Goal: Transaction & Acquisition: Purchase product/service

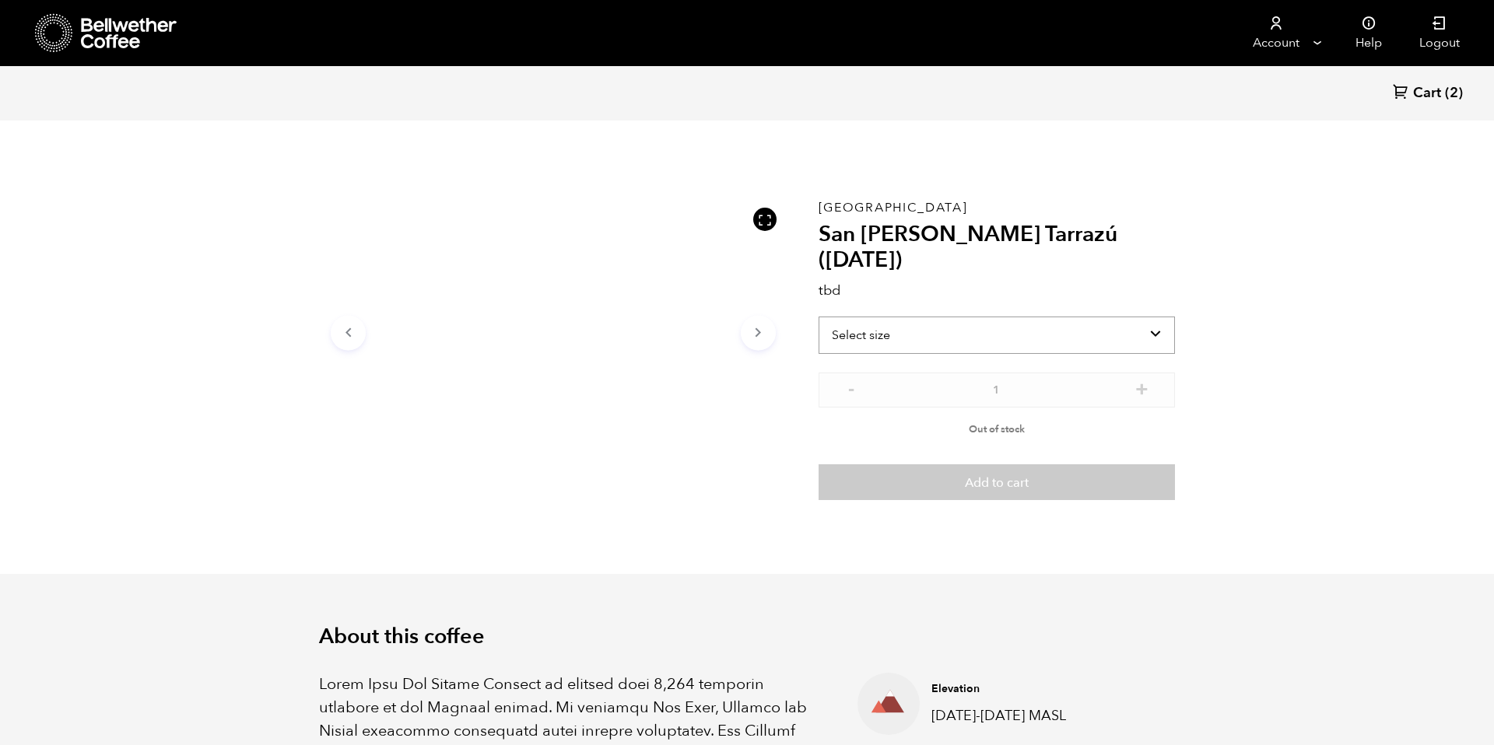
click at [1149, 317] on select "Select size" at bounding box center [997, 335] width 356 height 37
click at [752, 328] on icon "Arrow Right" at bounding box center [758, 333] width 19 height 19
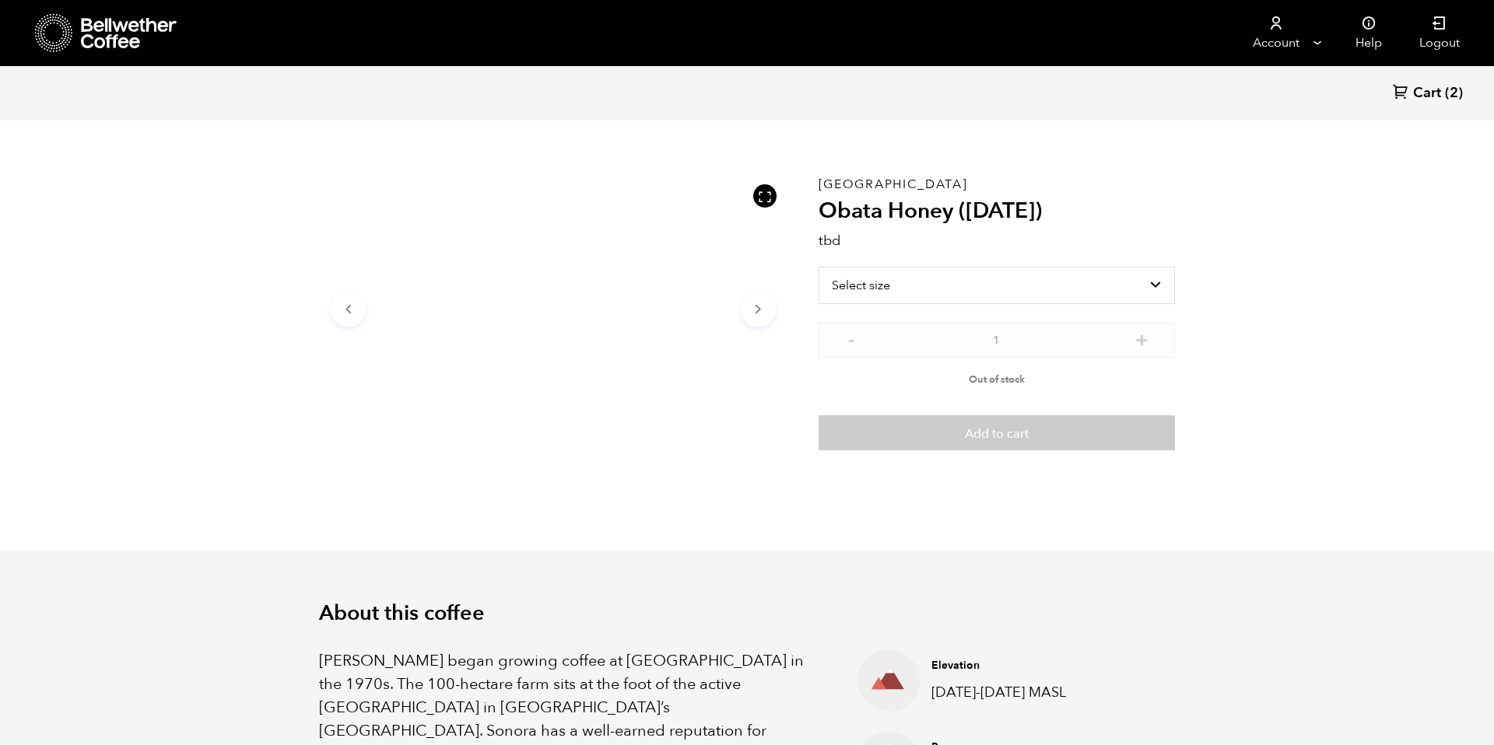
scroll to position [51, 0]
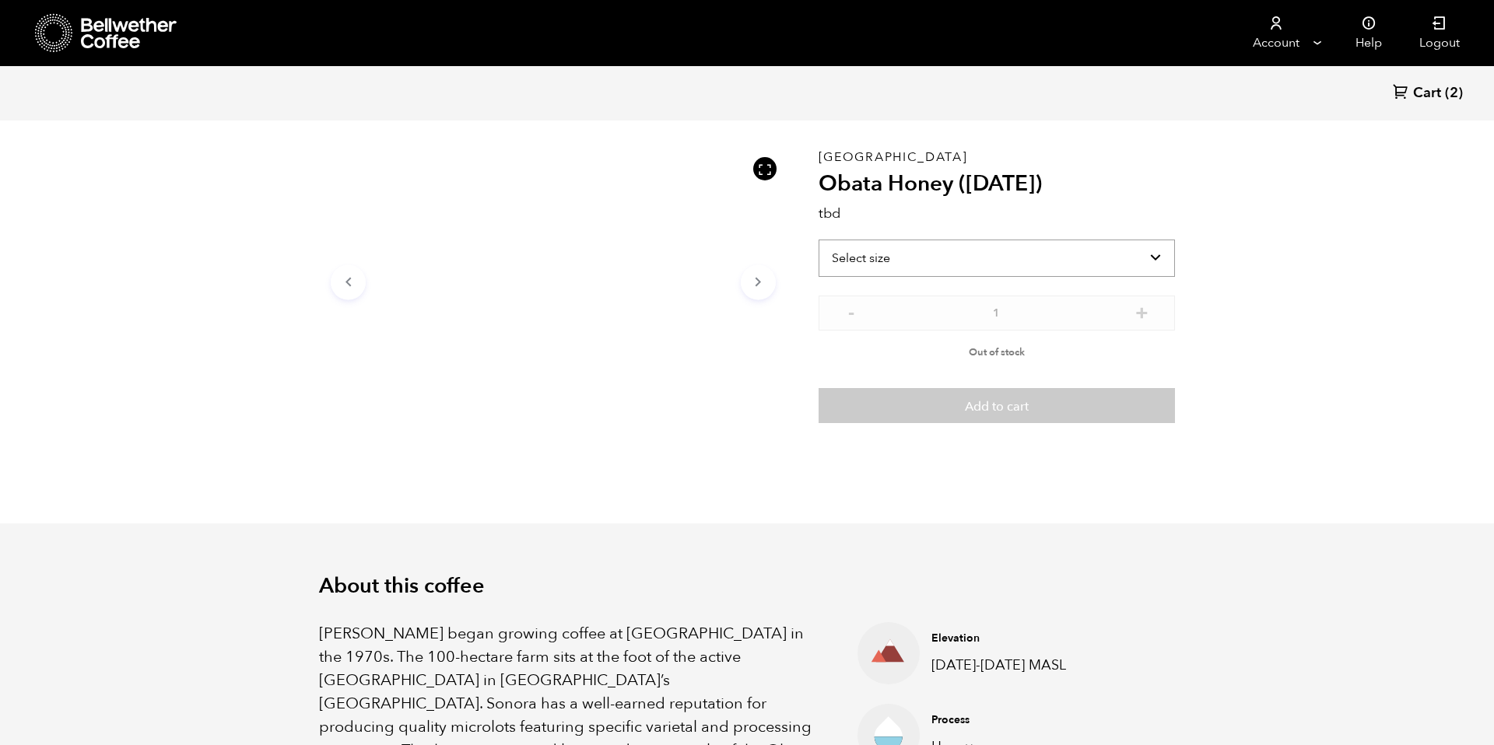
click at [1148, 265] on select "Select size" at bounding box center [997, 258] width 356 height 37
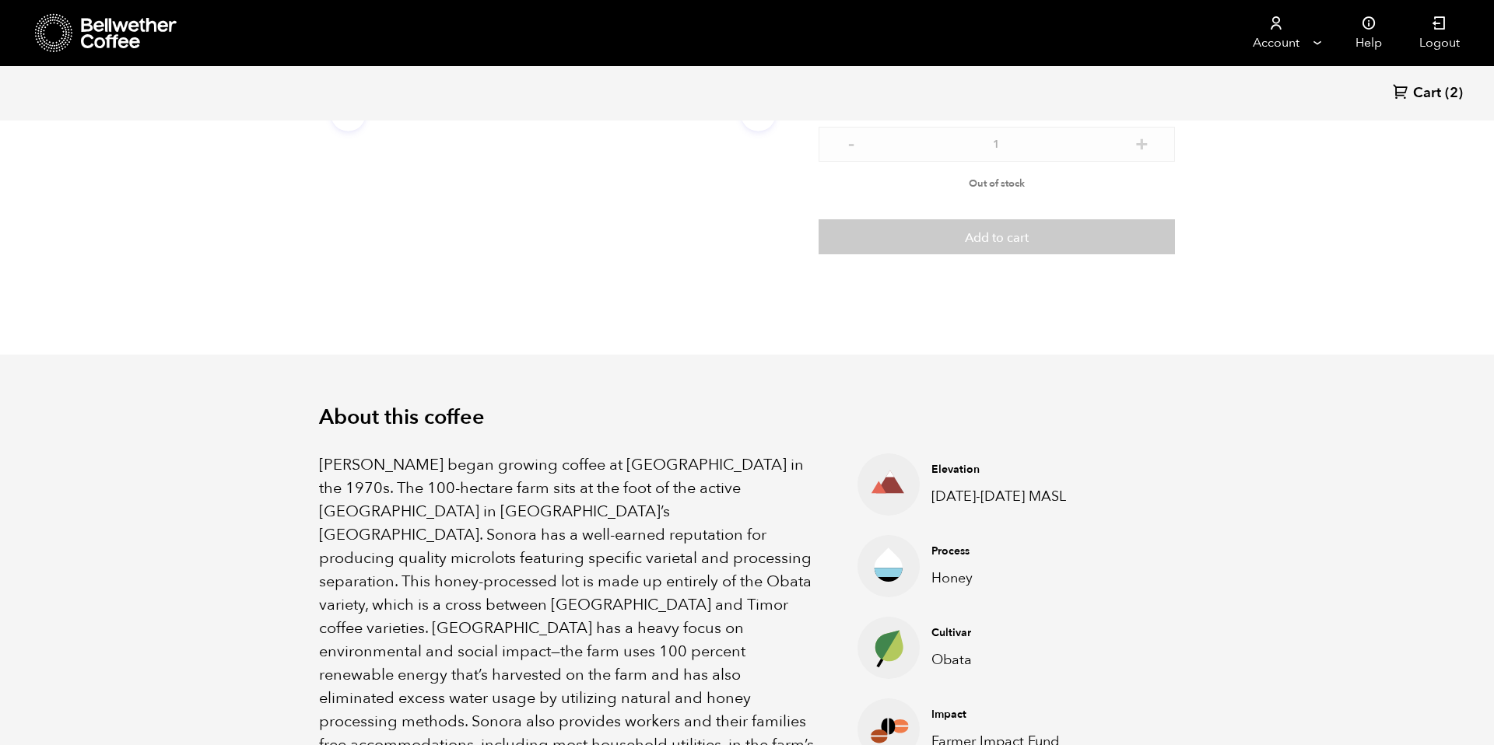
scroll to position [165, 0]
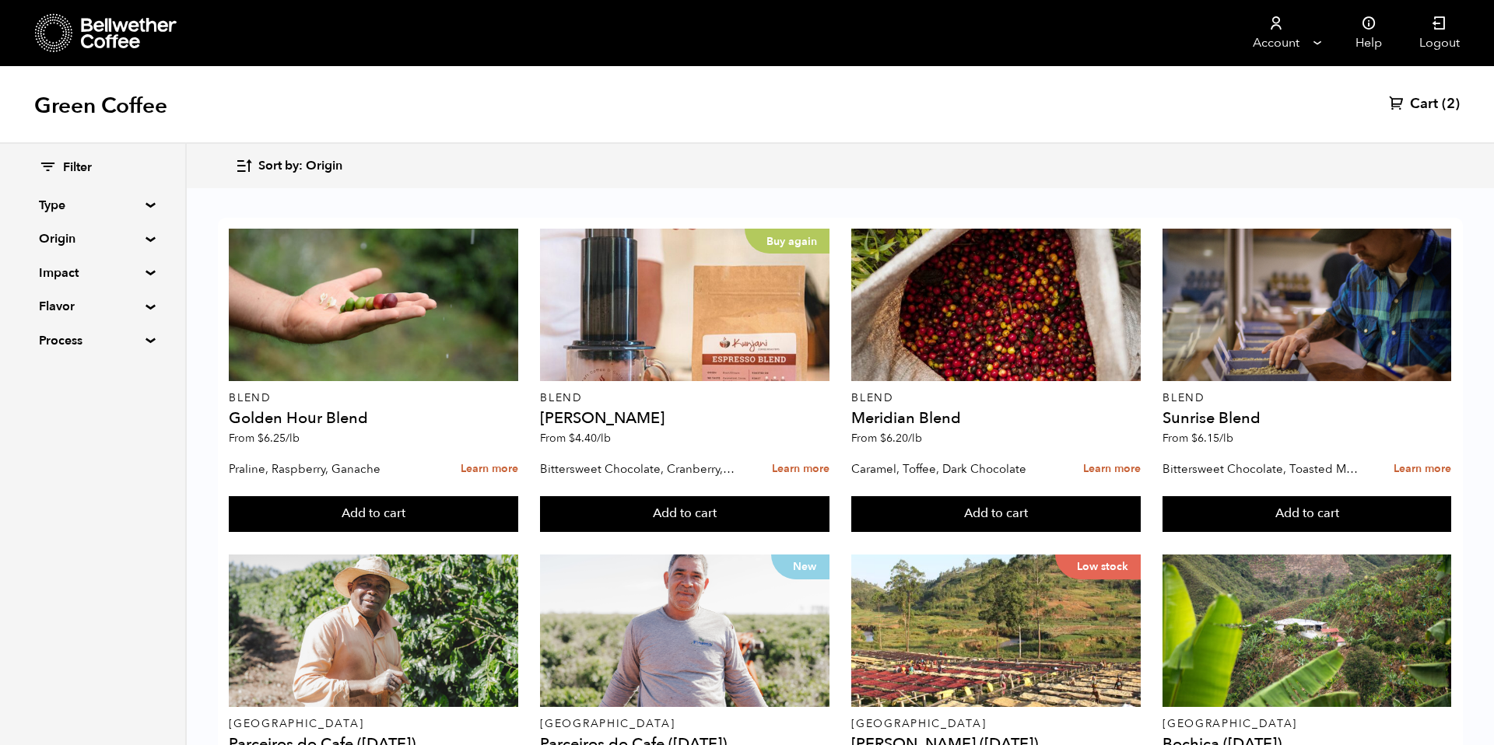
click at [307, 165] on span "Sort by: Origin" at bounding box center [300, 166] width 84 height 17
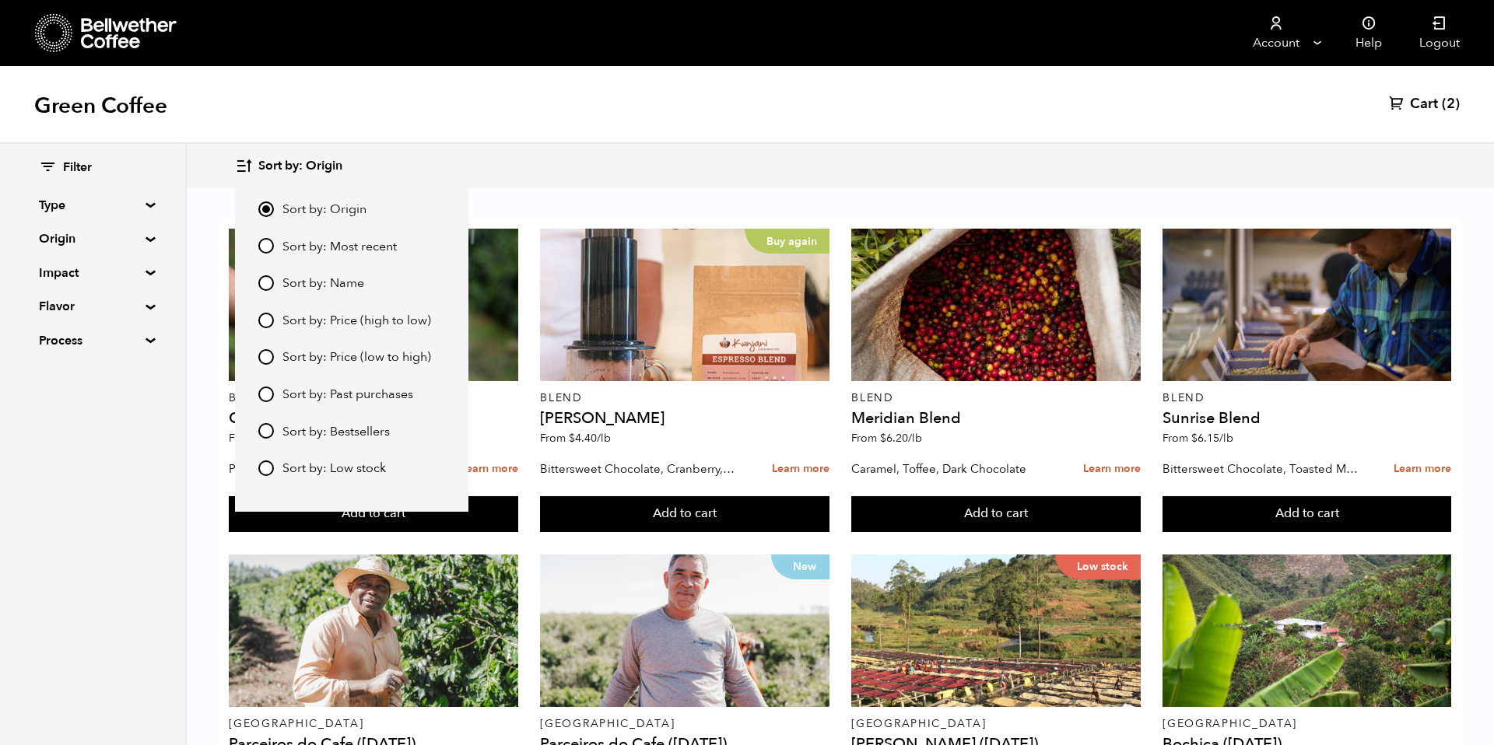
click at [336, 244] on span "Sort by: Most recent" at bounding box center [339, 247] width 114 height 17
click at [274, 244] on input "Sort by: Most recent" at bounding box center [266, 246] width 16 height 16
radio input "true"
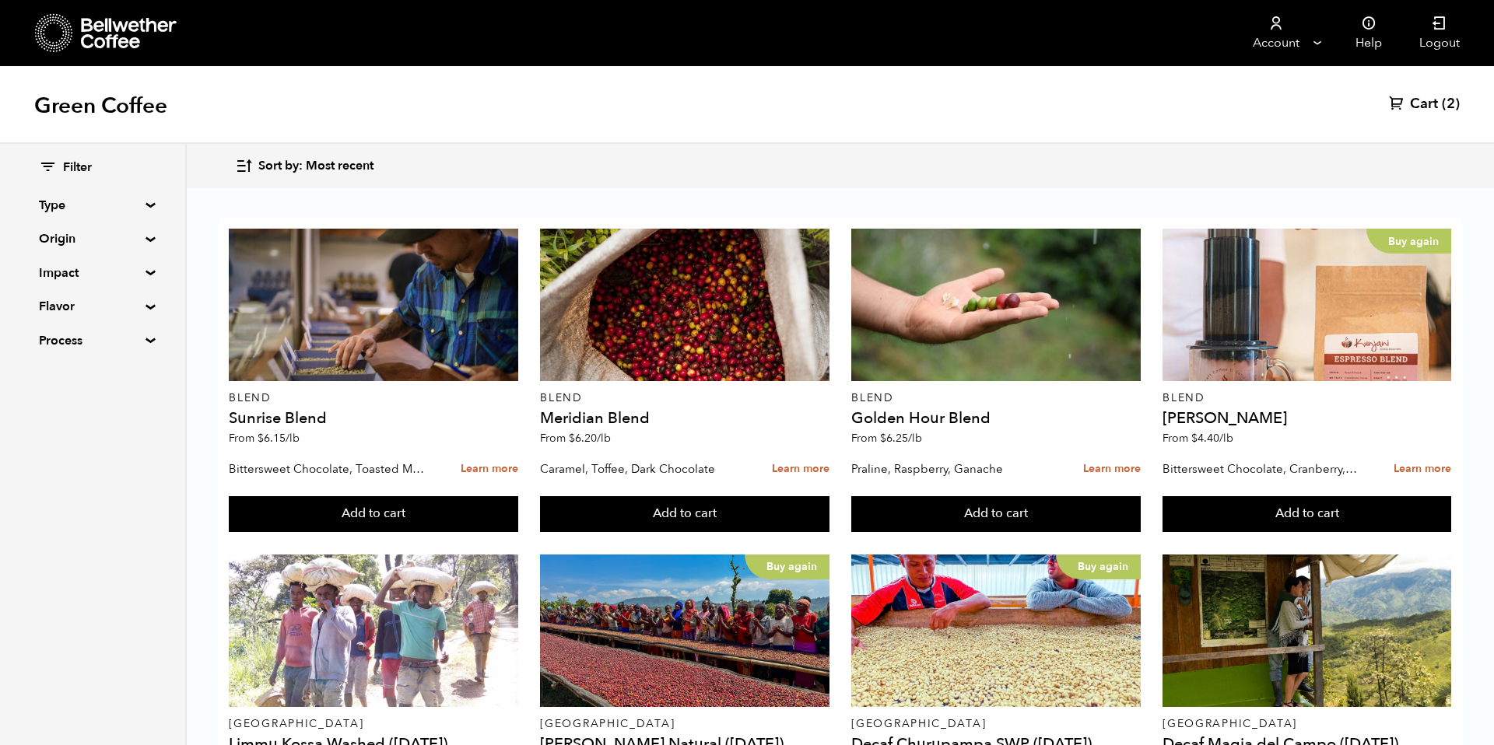
scroll to position [643, 0]
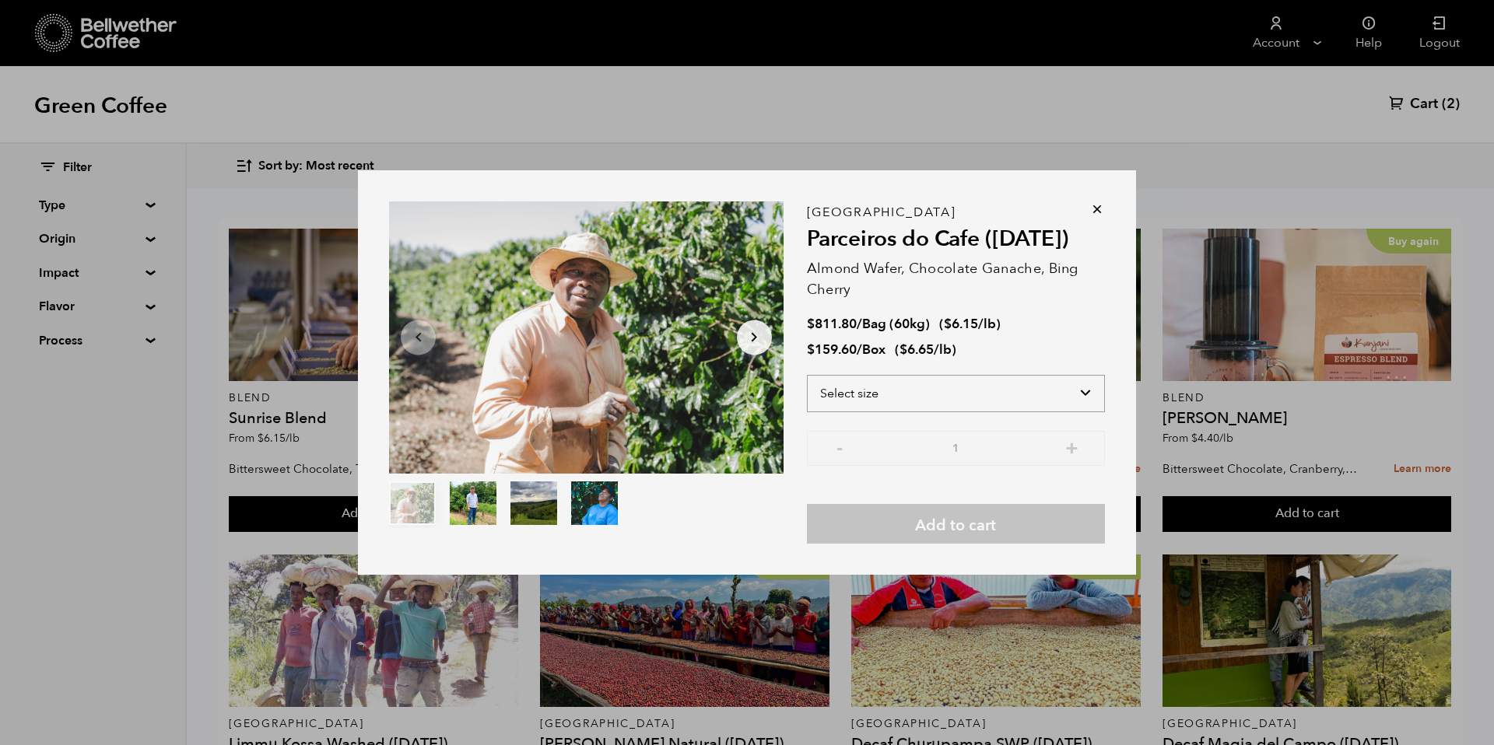
click at [991, 377] on select "Select size Bag (60kg) (132 lbs) Box (24 lbs)" at bounding box center [956, 393] width 298 height 37
select select "box"
click at [807, 375] on select "Select size Bag (60kg) (132 lbs) Box (24 lbs)" at bounding box center [956, 393] width 298 height 37
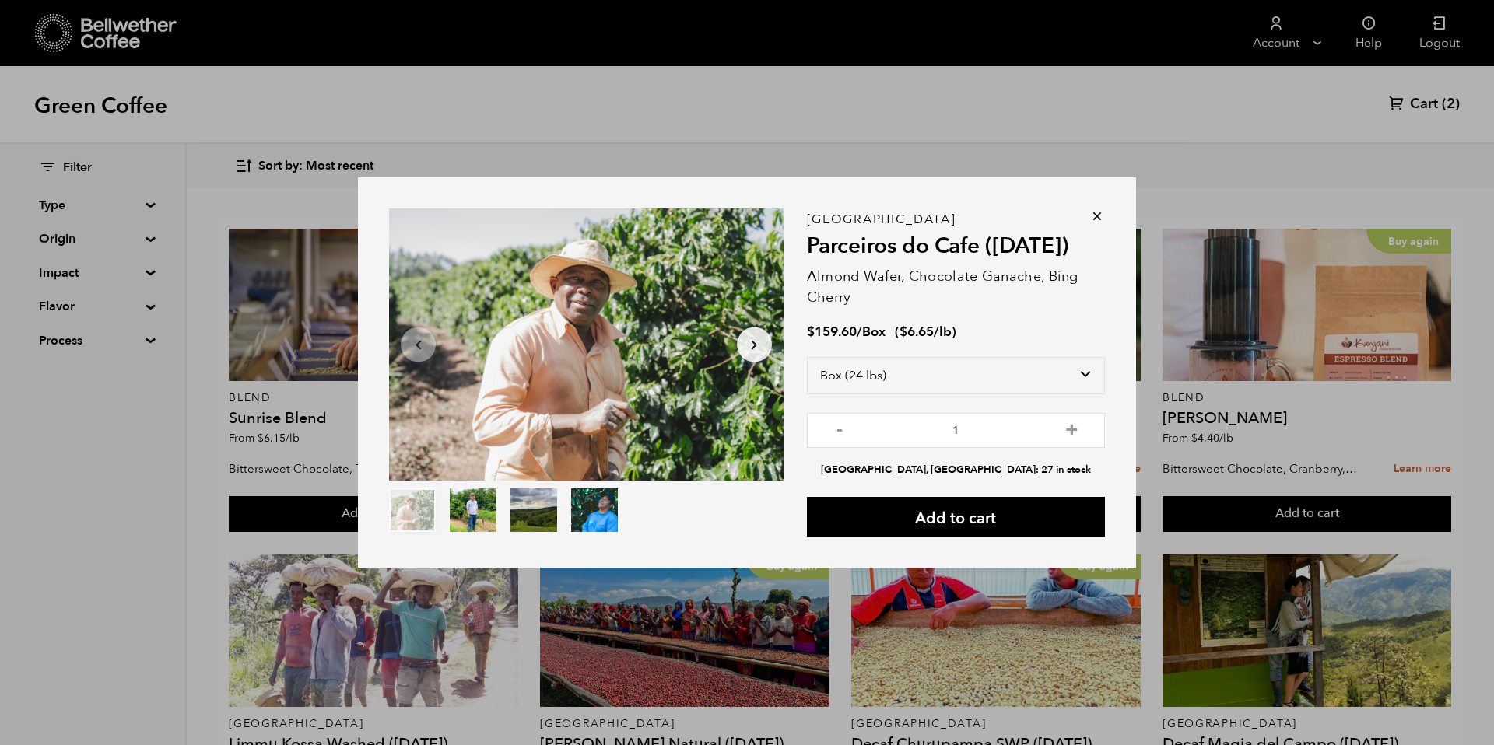
click at [1000, 395] on div "Select size Bag (60kg) (132 lbs) Box (24 lbs)" at bounding box center [956, 385] width 298 height 56
click at [1004, 379] on select "Select size Bag (60kg) (132 lbs) Box (24 lbs)" at bounding box center [956, 375] width 298 height 37
click at [807, 375] on select "Select size Bag (60kg) (132 lbs) Box (24 lbs)" at bounding box center [956, 375] width 298 height 37
click at [1028, 385] on select "Select size Bag (60kg) (132 lbs) Box (24 lbs)" at bounding box center [956, 375] width 298 height 37
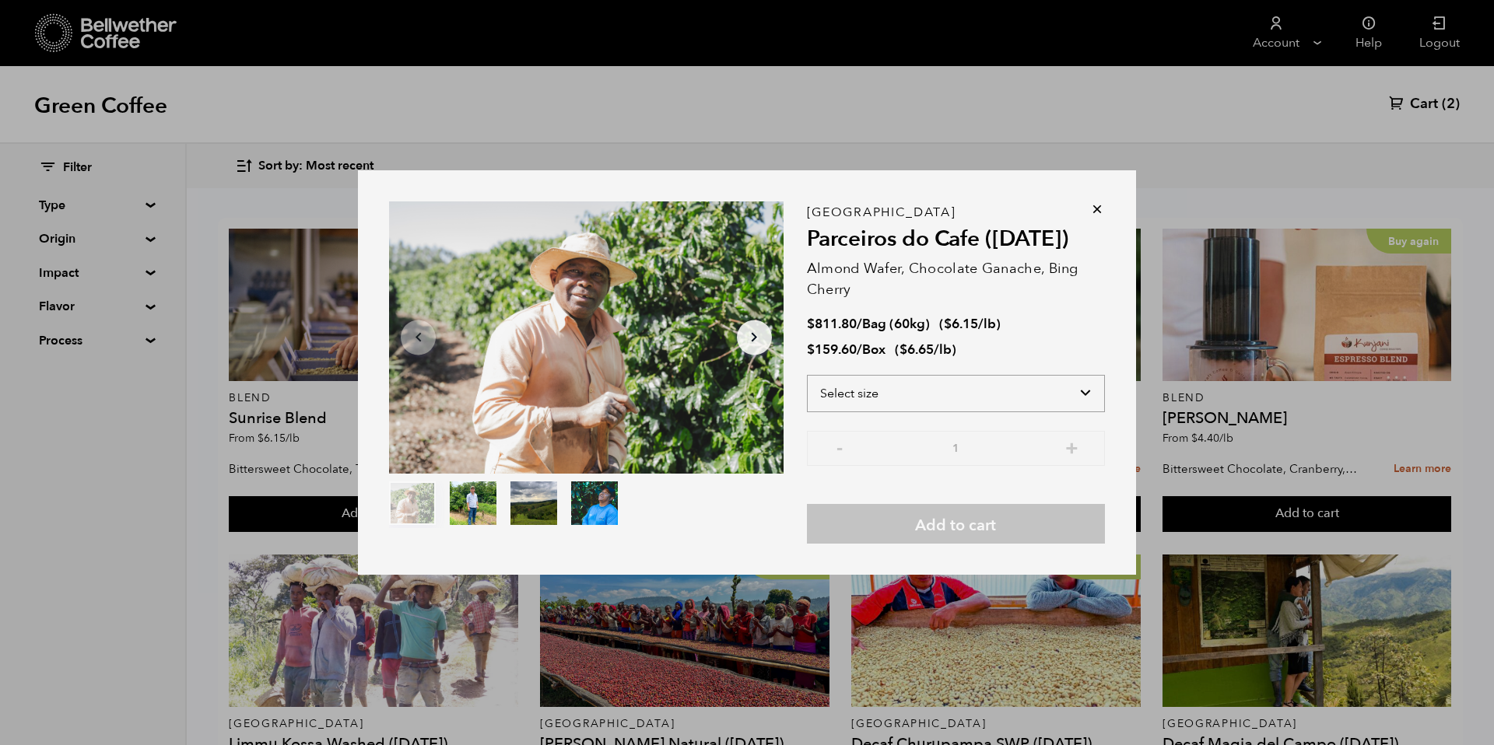
select select "bag-3"
click at [807, 375] on select "Select size Bag (60kg) (132 lbs) Box (24 lbs)" at bounding box center [956, 393] width 298 height 37
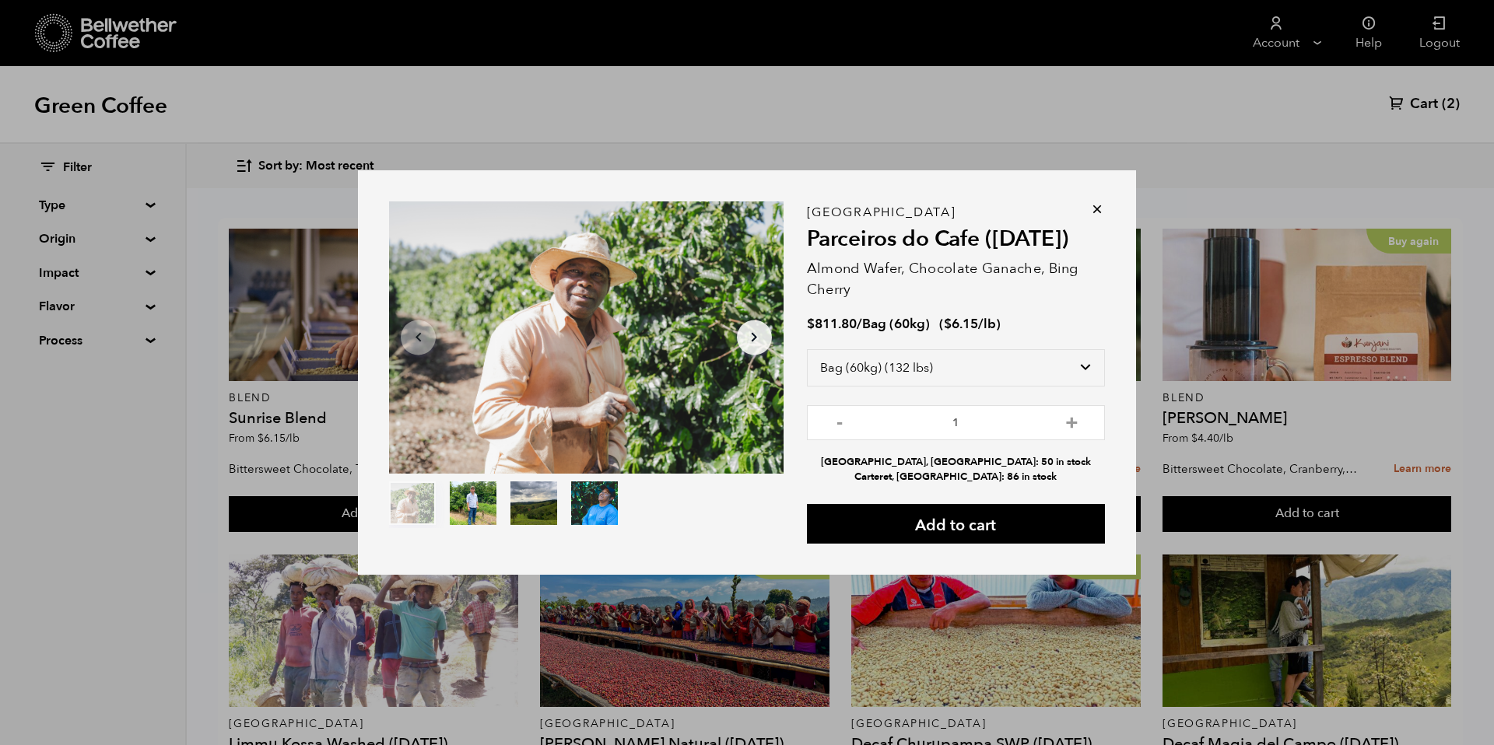
click at [1102, 213] on icon at bounding box center [1097, 210] width 16 height 16
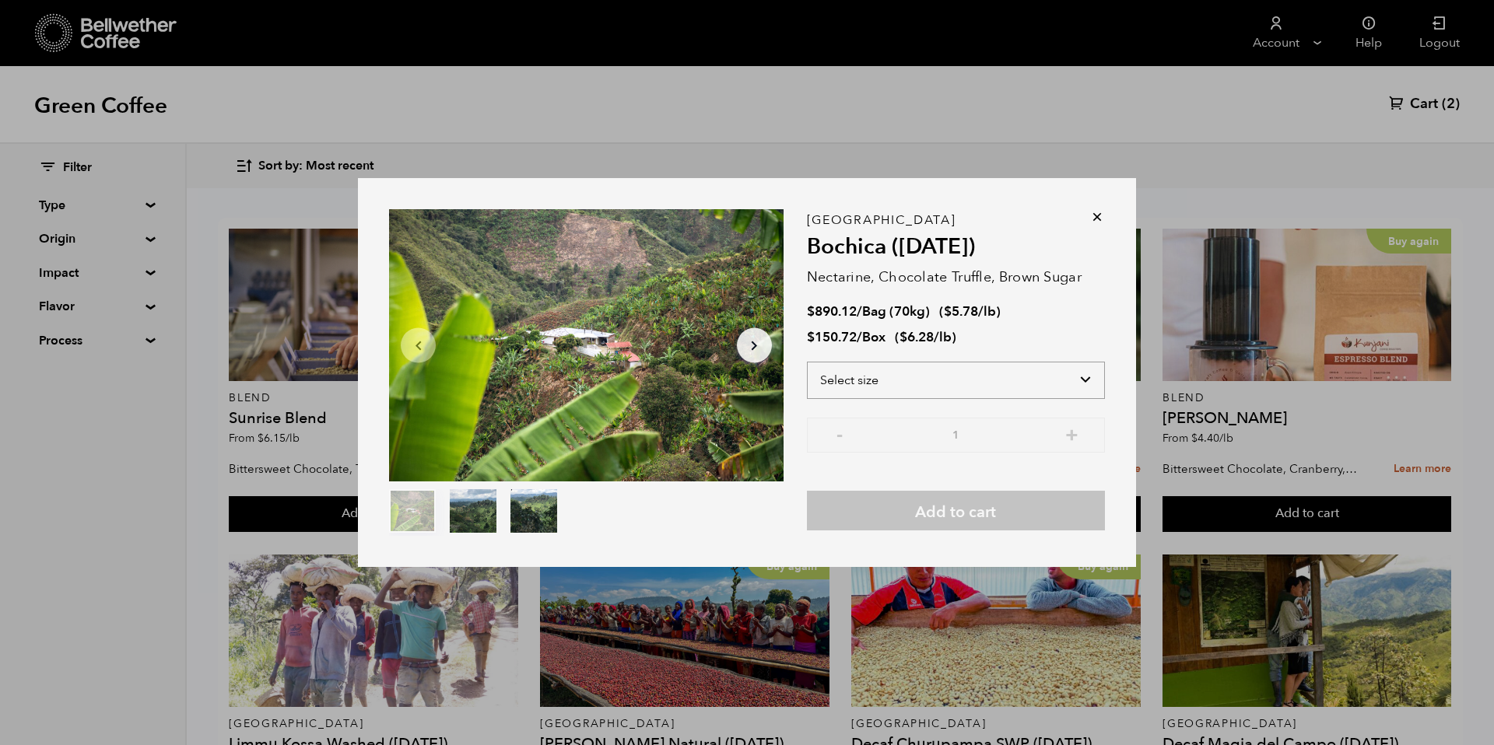
click at [1089, 382] on select "Select size Bag (70kg) (154 lbs) Box (24 lbs)" at bounding box center [956, 380] width 298 height 37
select select "bag"
click at [807, 362] on select "Select size Bag (70kg) (154 lbs) Box (24 lbs)" at bounding box center [956, 380] width 298 height 37
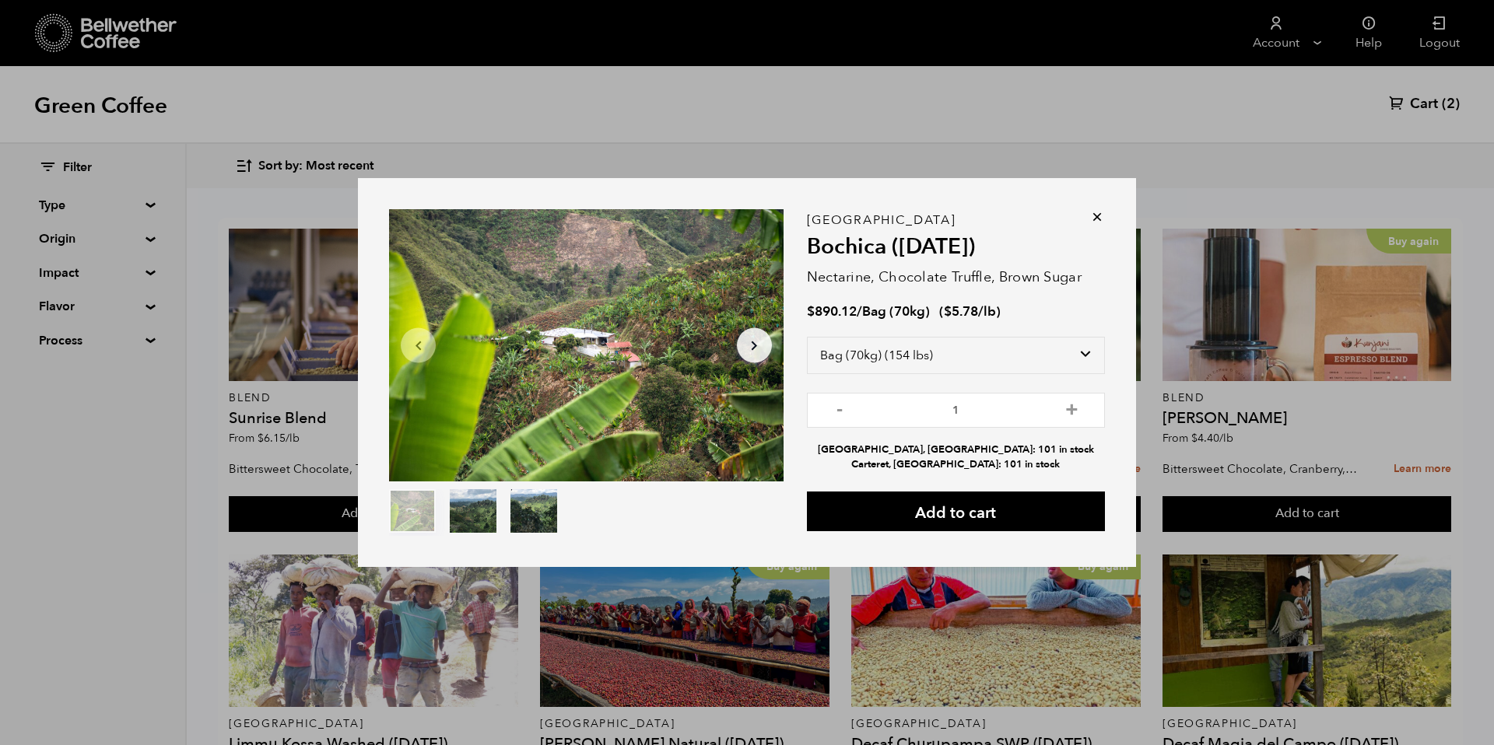
click at [1099, 216] on icon at bounding box center [1097, 217] width 16 height 16
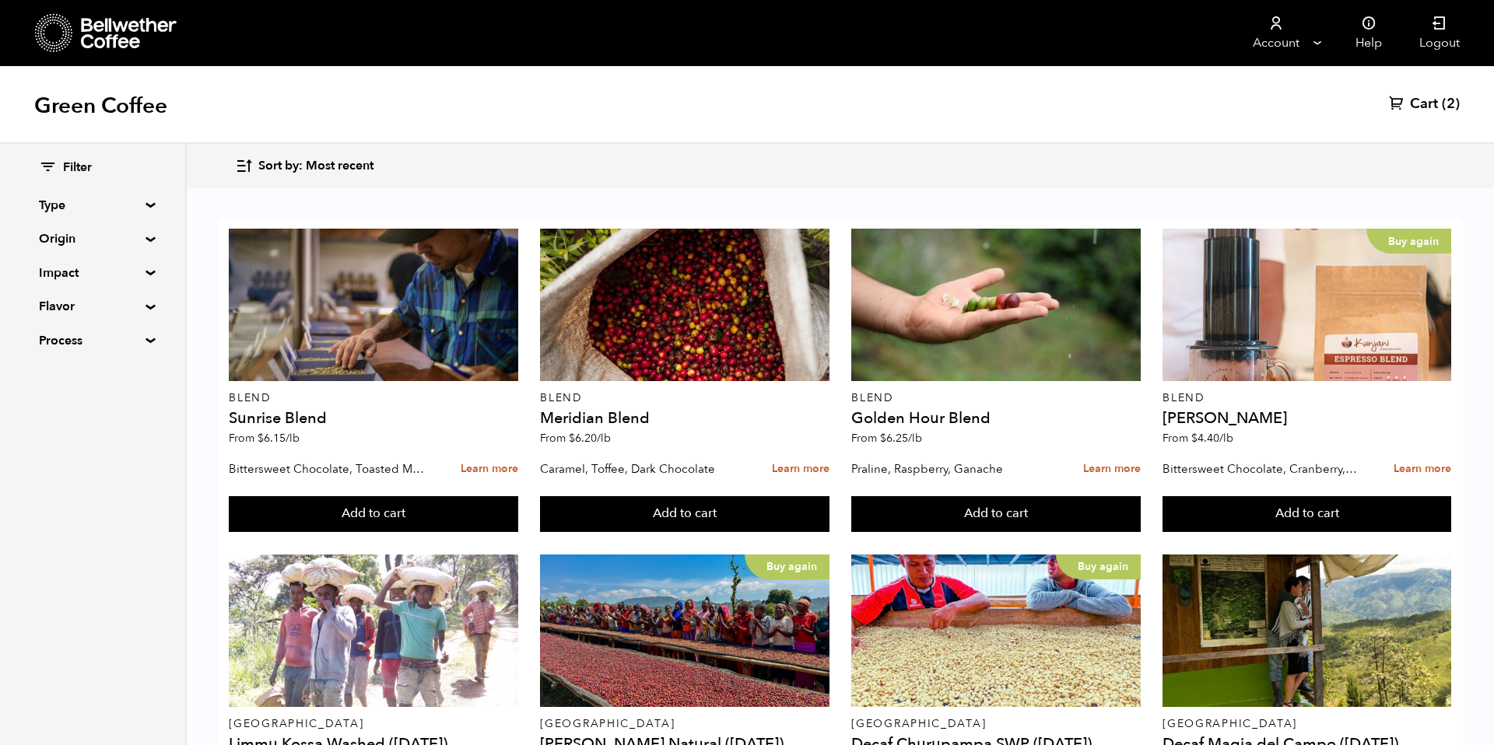
scroll to position [474, 0]
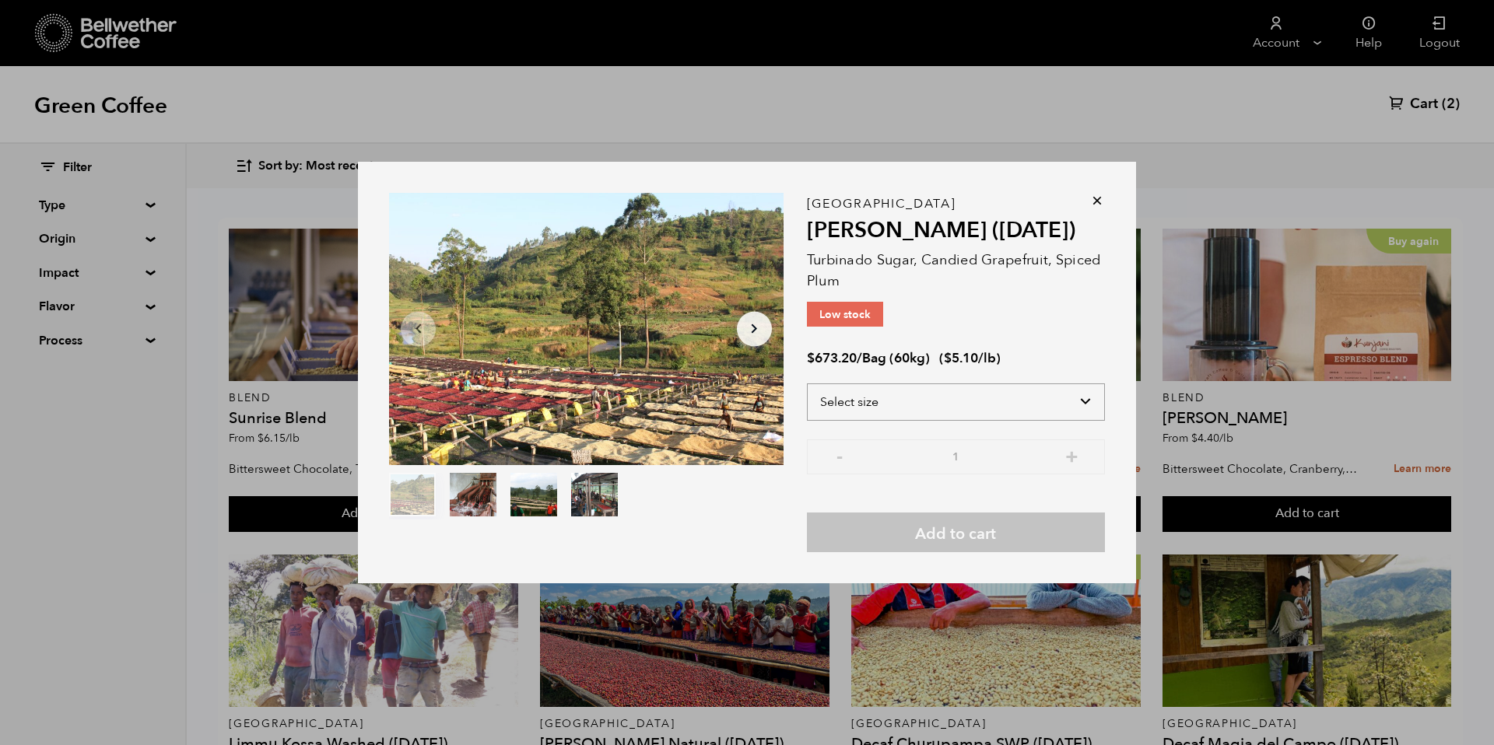
click at [992, 385] on select "Select size Bag (60kg) (132 lbs)" at bounding box center [956, 402] width 298 height 37
select select "bag-3"
click at [807, 384] on select "Select size Bag (60kg) (132 lbs)" at bounding box center [956, 402] width 298 height 37
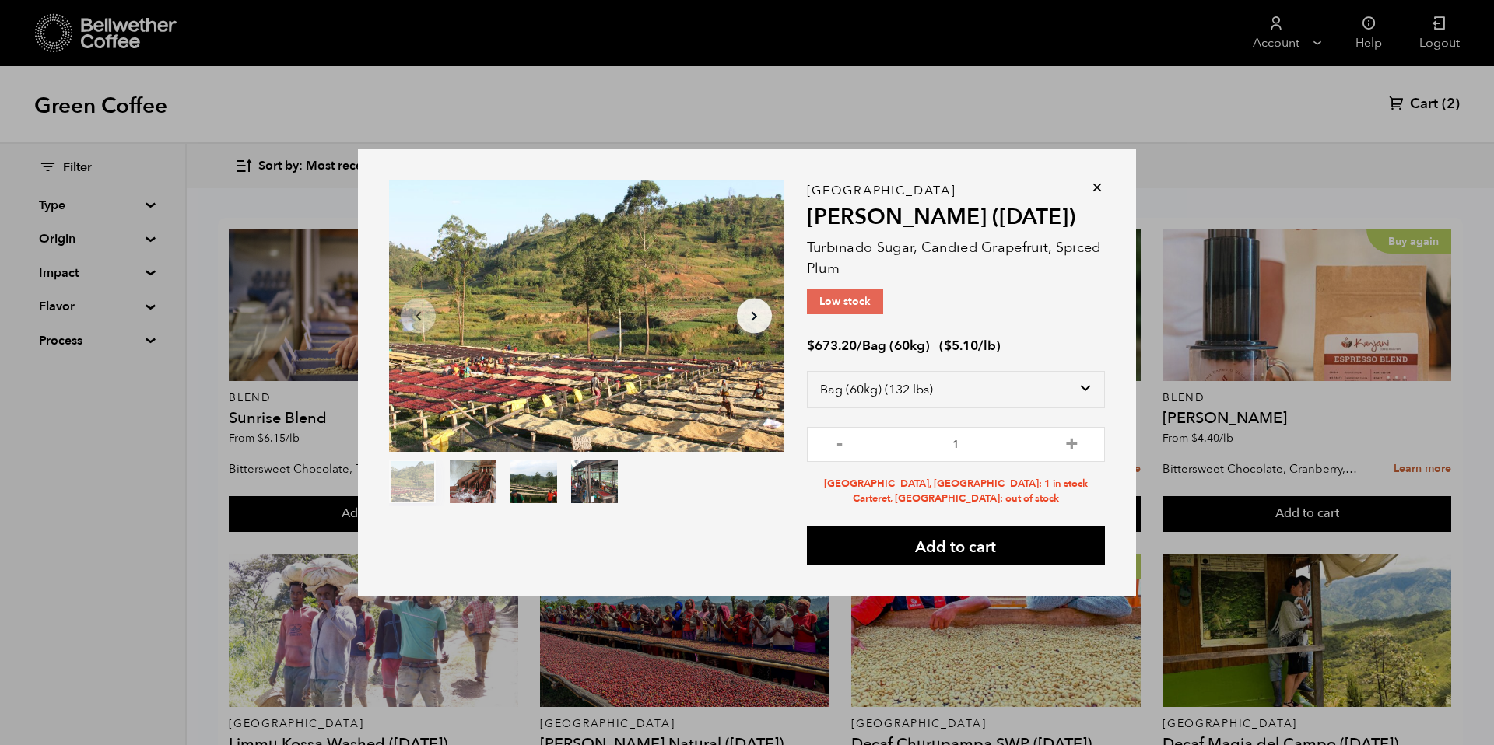
click at [1103, 185] on icon at bounding box center [1097, 188] width 16 height 16
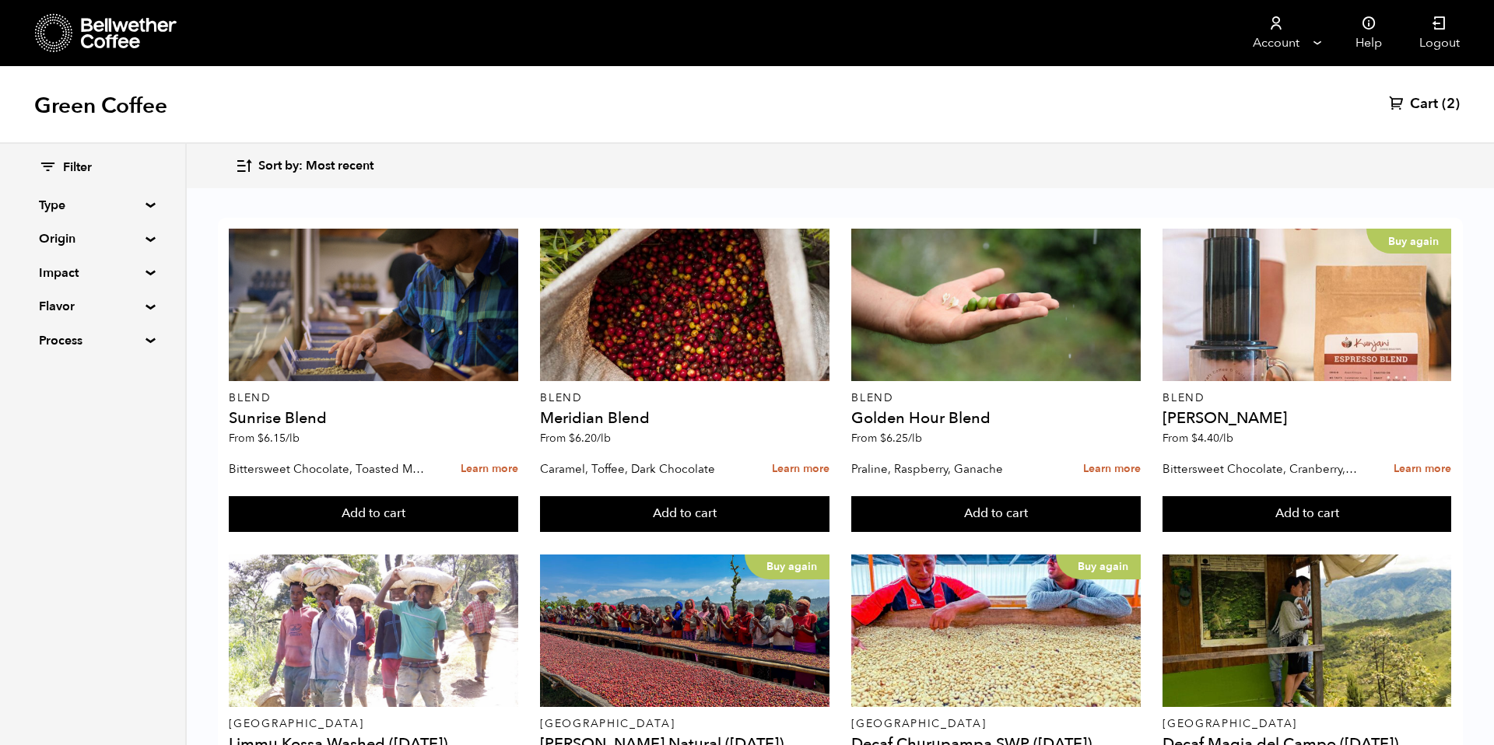
scroll to position [254, 0]
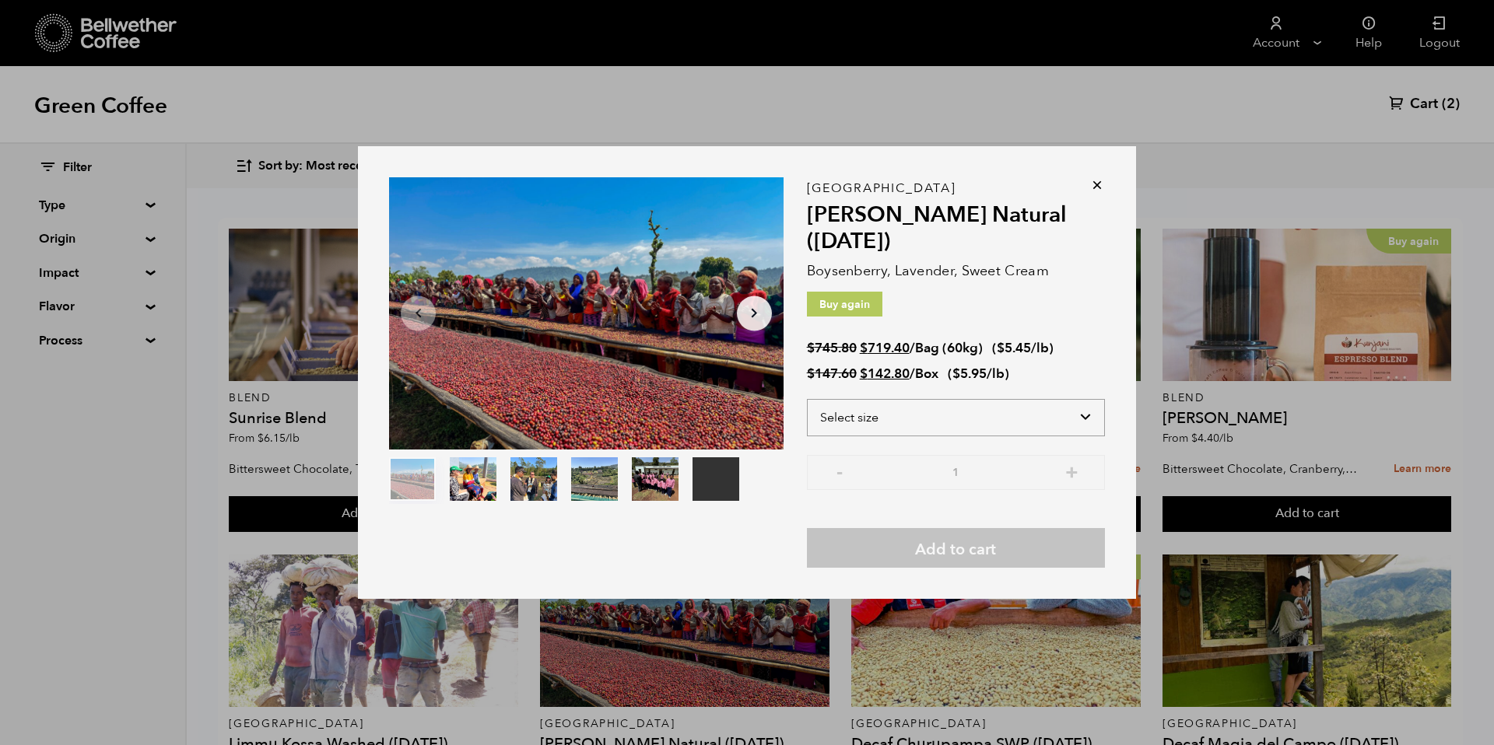
click at [925, 412] on select "Select size Bag (60kg) (132 lbs) Box (24 lbs)" at bounding box center [956, 417] width 298 height 37
select select "bag-3"
click at [807, 399] on select "Select size Bag (60kg) (132 lbs) Box (24 lbs)" at bounding box center [956, 417] width 298 height 37
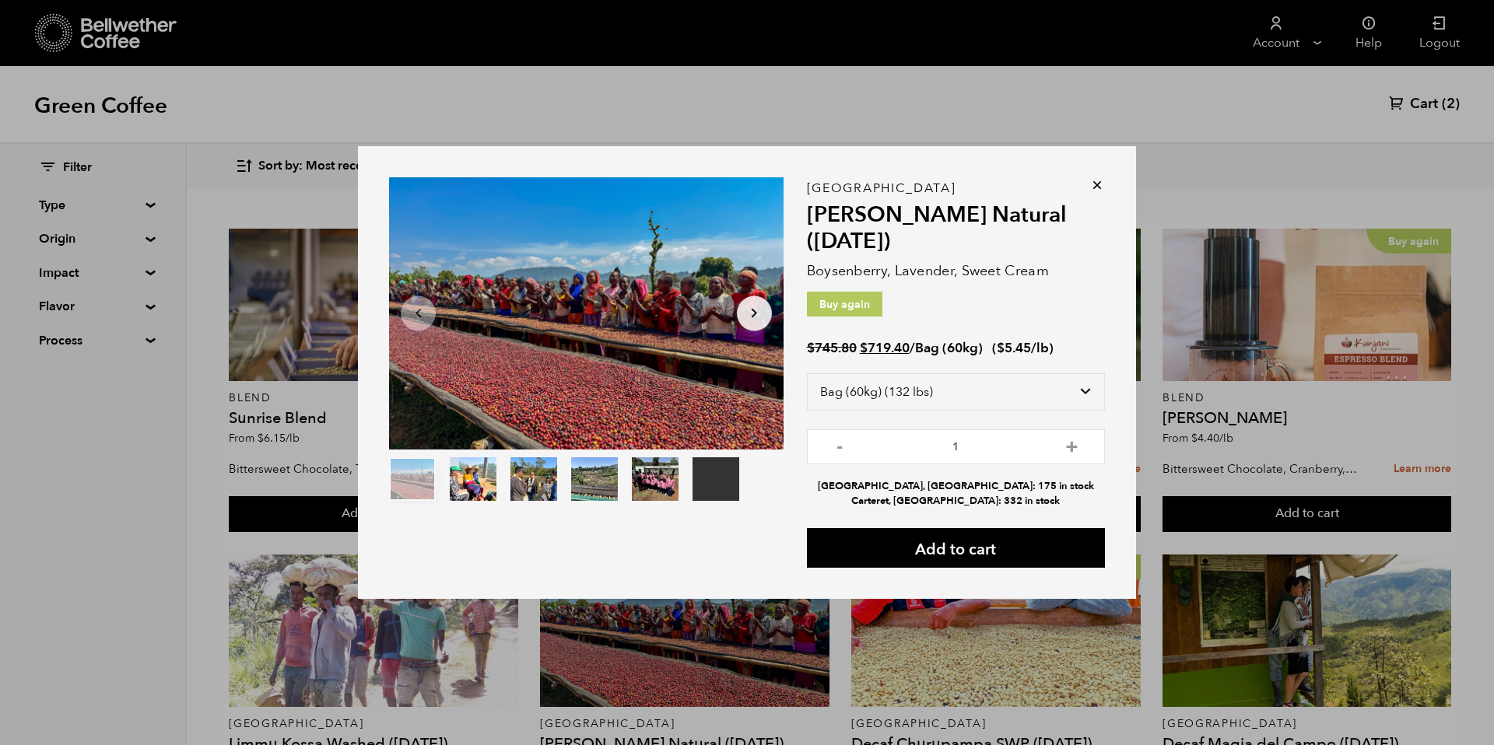
click at [1099, 185] on icon at bounding box center [1097, 185] width 16 height 16
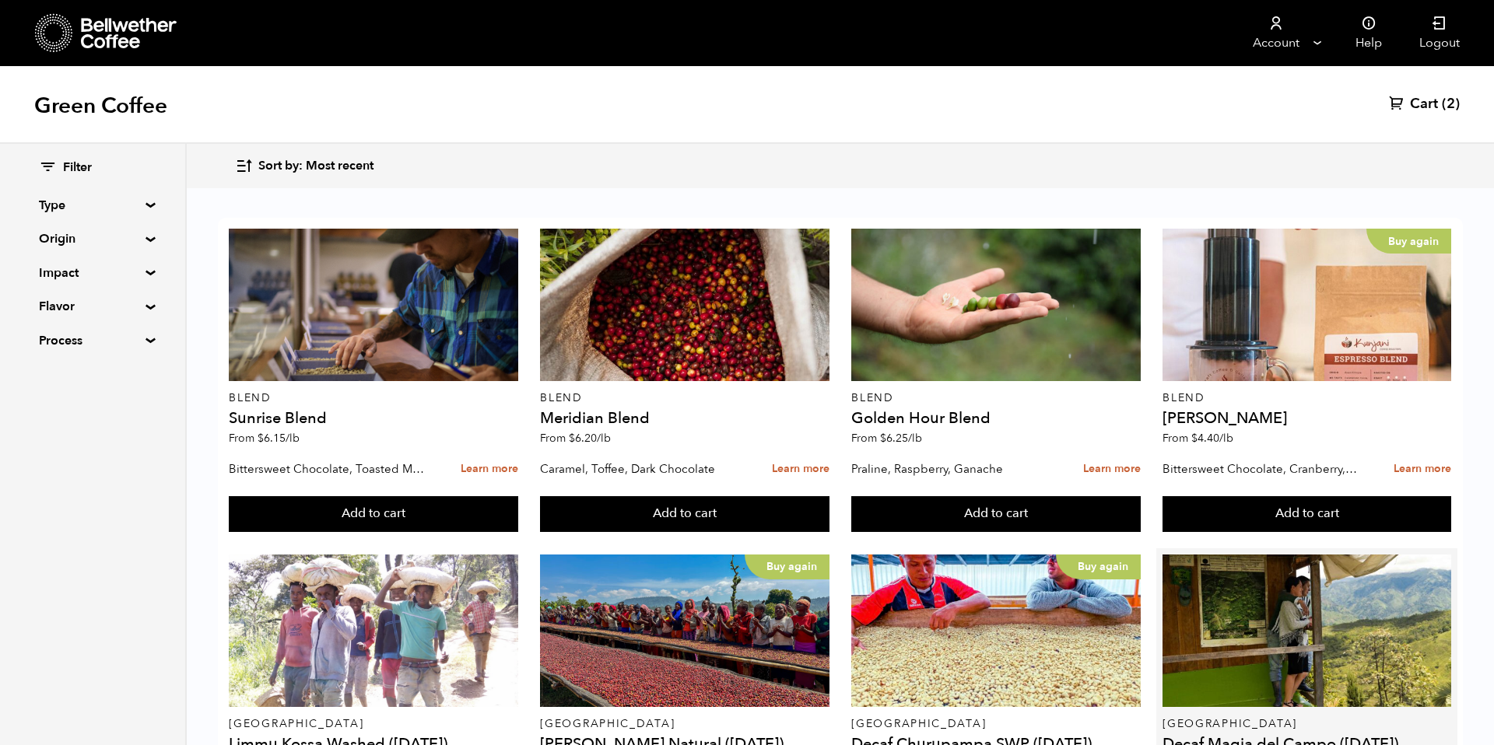
scroll to position [0, 0]
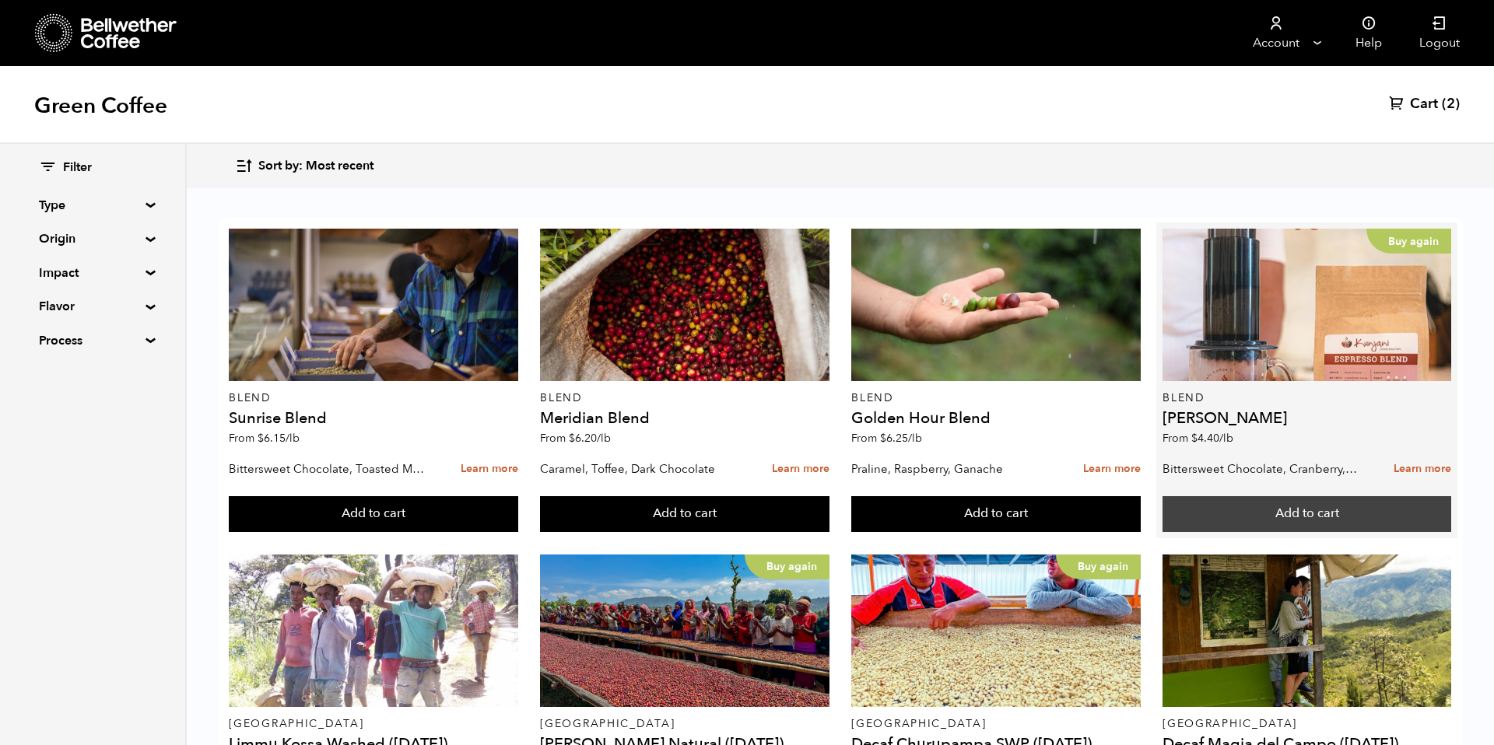
click at [1235, 518] on button "Add to cart" at bounding box center [1306, 514] width 289 height 36
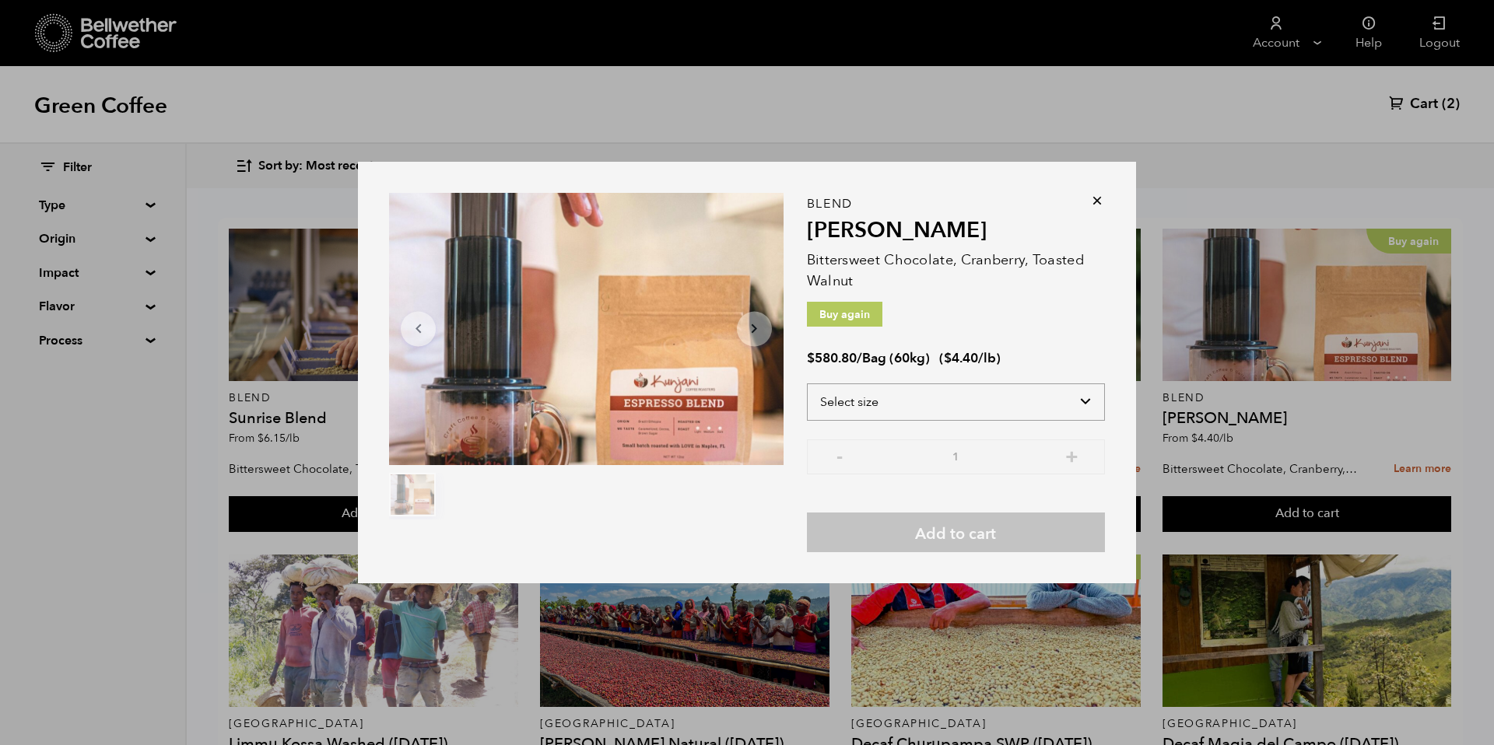
click at [1068, 417] on select "Select size Bag (60kg) (132 lbs)" at bounding box center [956, 402] width 298 height 37
select select "bag-3"
click at [807, 384] on select "Select size Bag (60kg) (132 lbs)" at bounding box center [956, 402] width 298 height 37
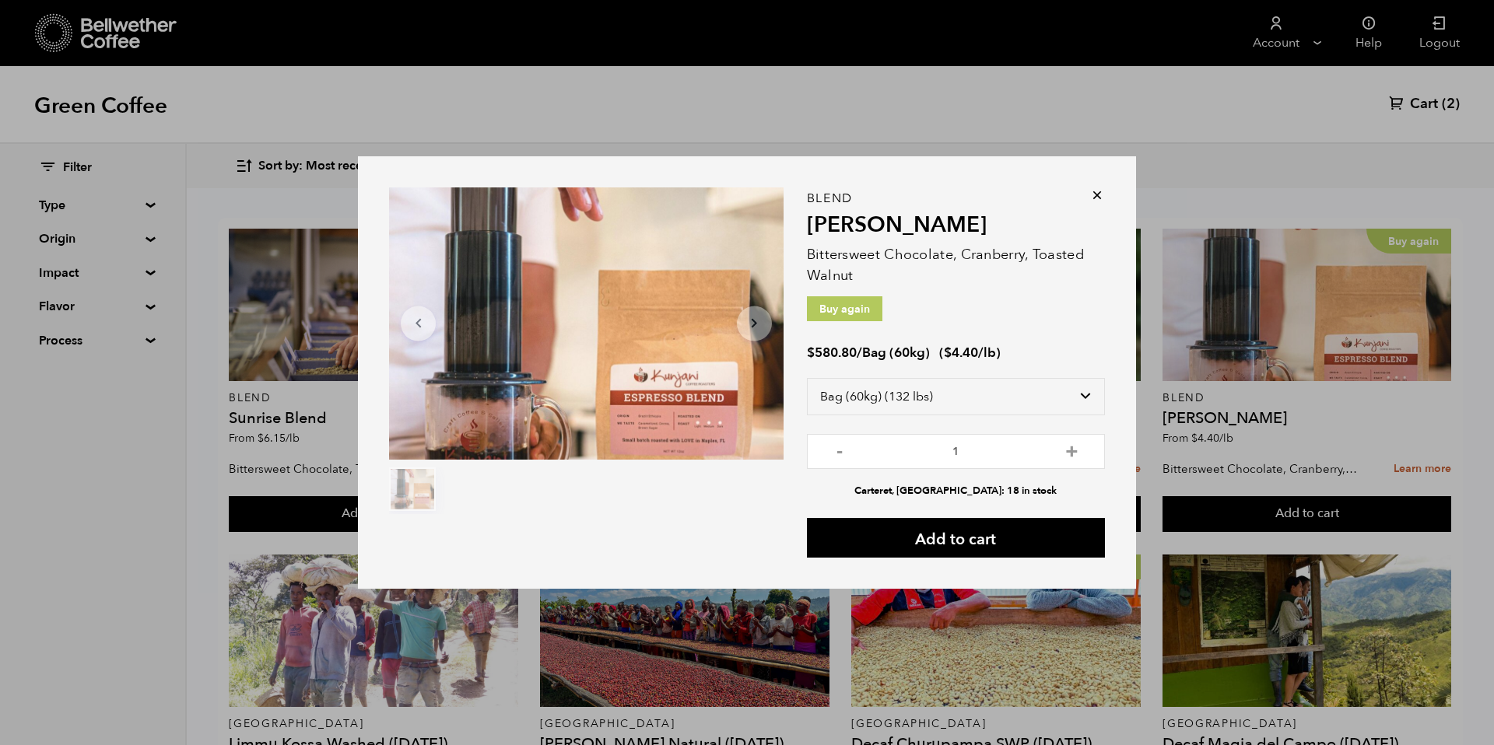
click at [1105, 185] on div "Item 1 of 1 Arrow Left Arrow Right item 0 Item 1 of 1 Blend Kunjani Blend Bitte…" at bounding box center [747, 372] width 778 height 433
click at [1102, 194] on icon at bounding box center [1097, 196] width 16 height 16
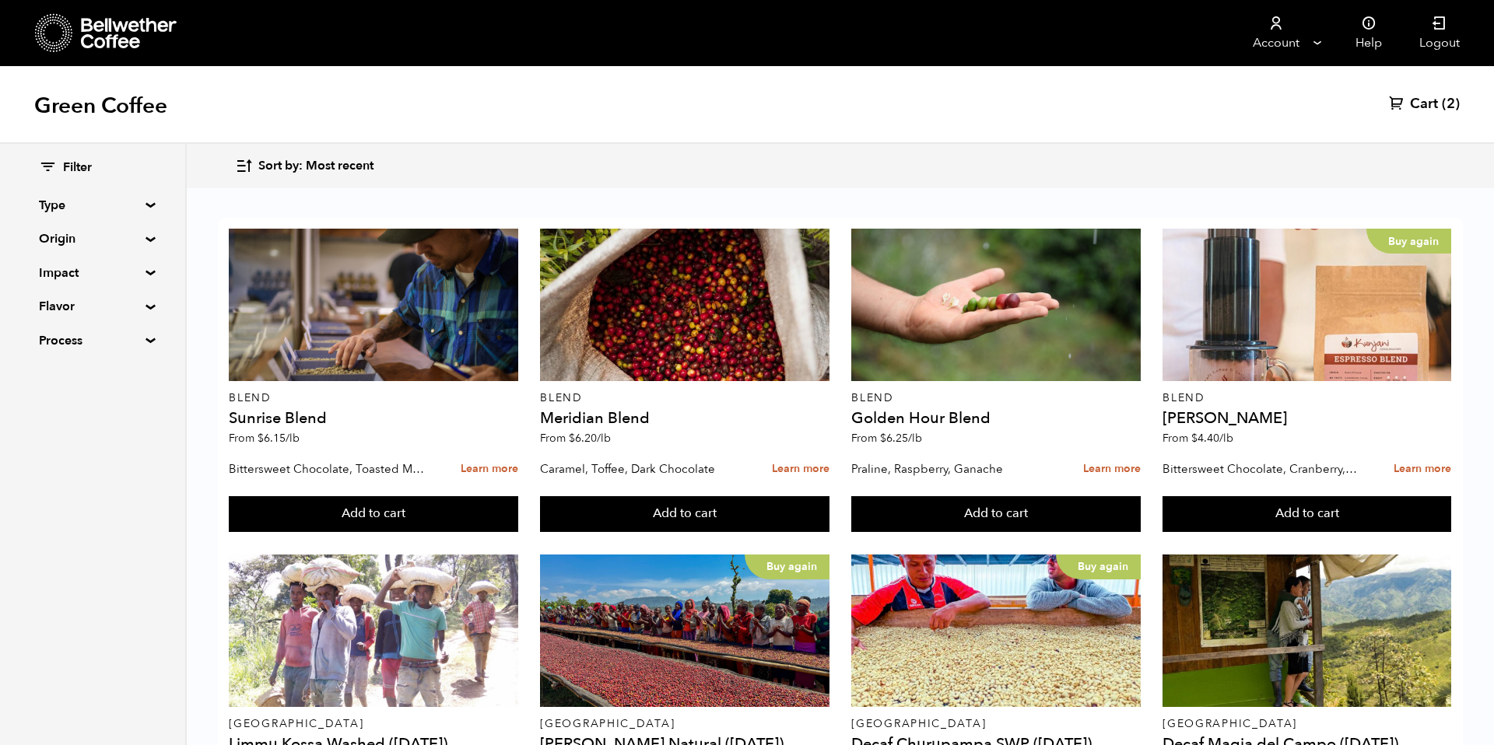
scroll to position [939, 0]
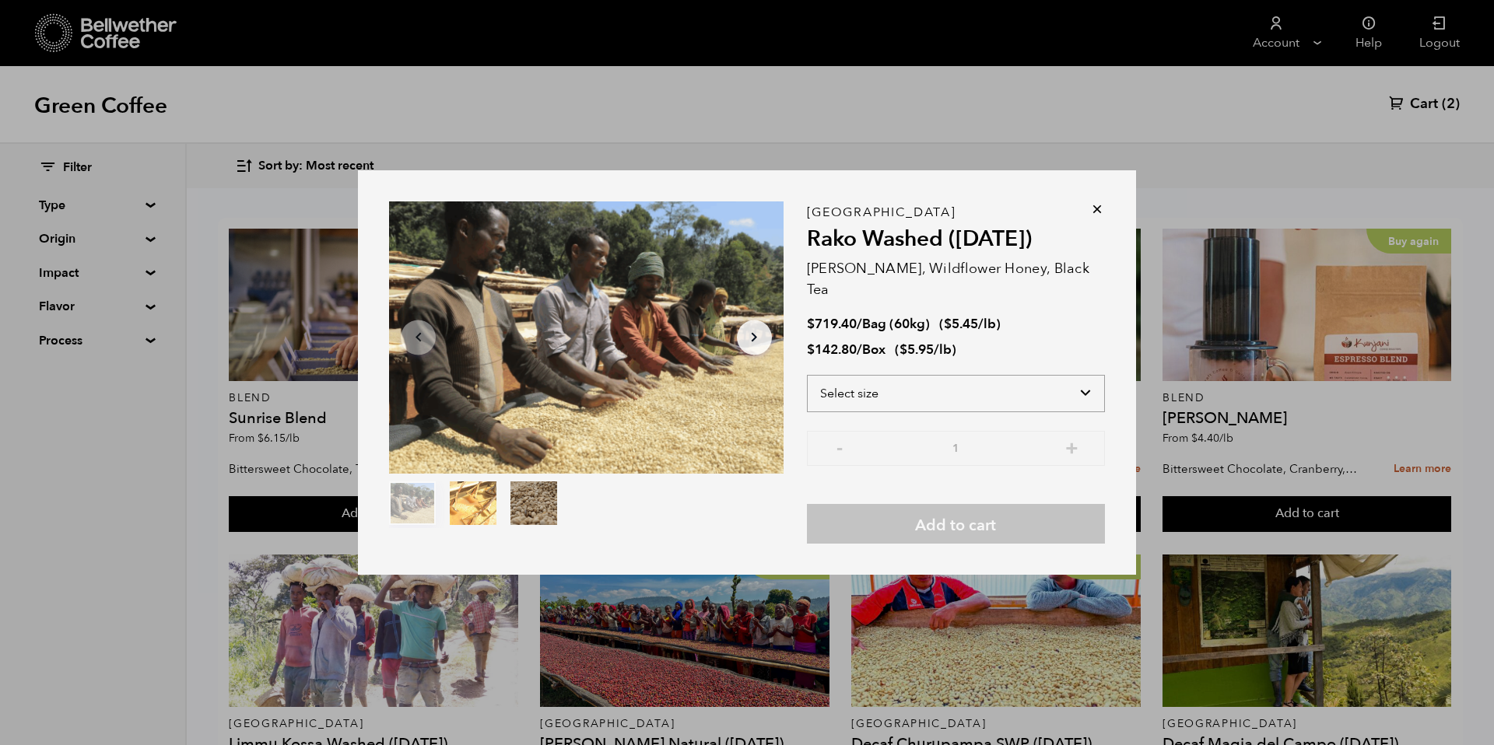
click at [953, 391] on select "Select size Bag (60kg) (132 lbs) Box (24 lbs)" at bounding box center [956, 393] width 298 height 37
select select "bag-3"
click at [807, 375] on select "Select size Bag (60kg) (132 lbs) Box (24 lbs)" at bounding box center [956, 393] width 298 height 37
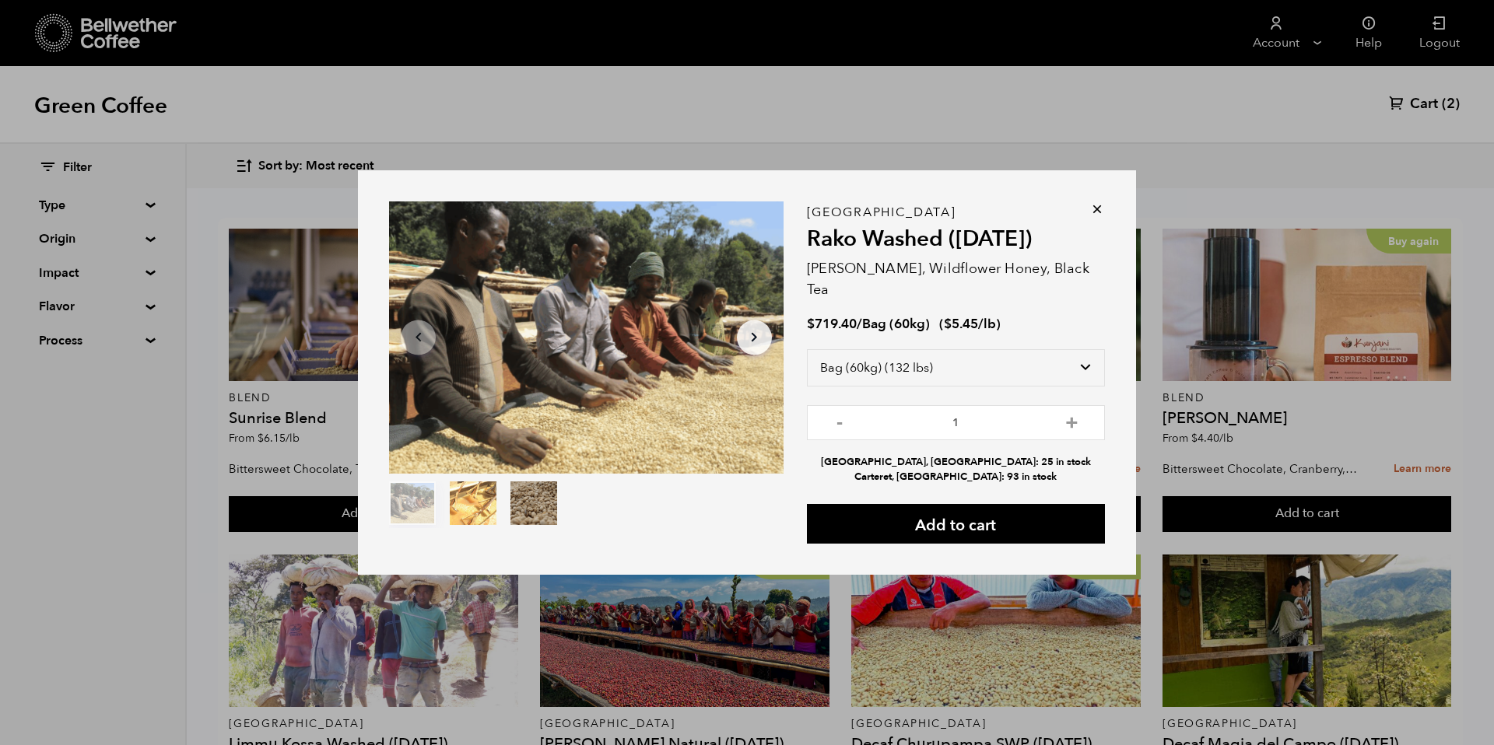
click at [1096, 217] on icon at bounding box center [1097, 210] width 16 height 16
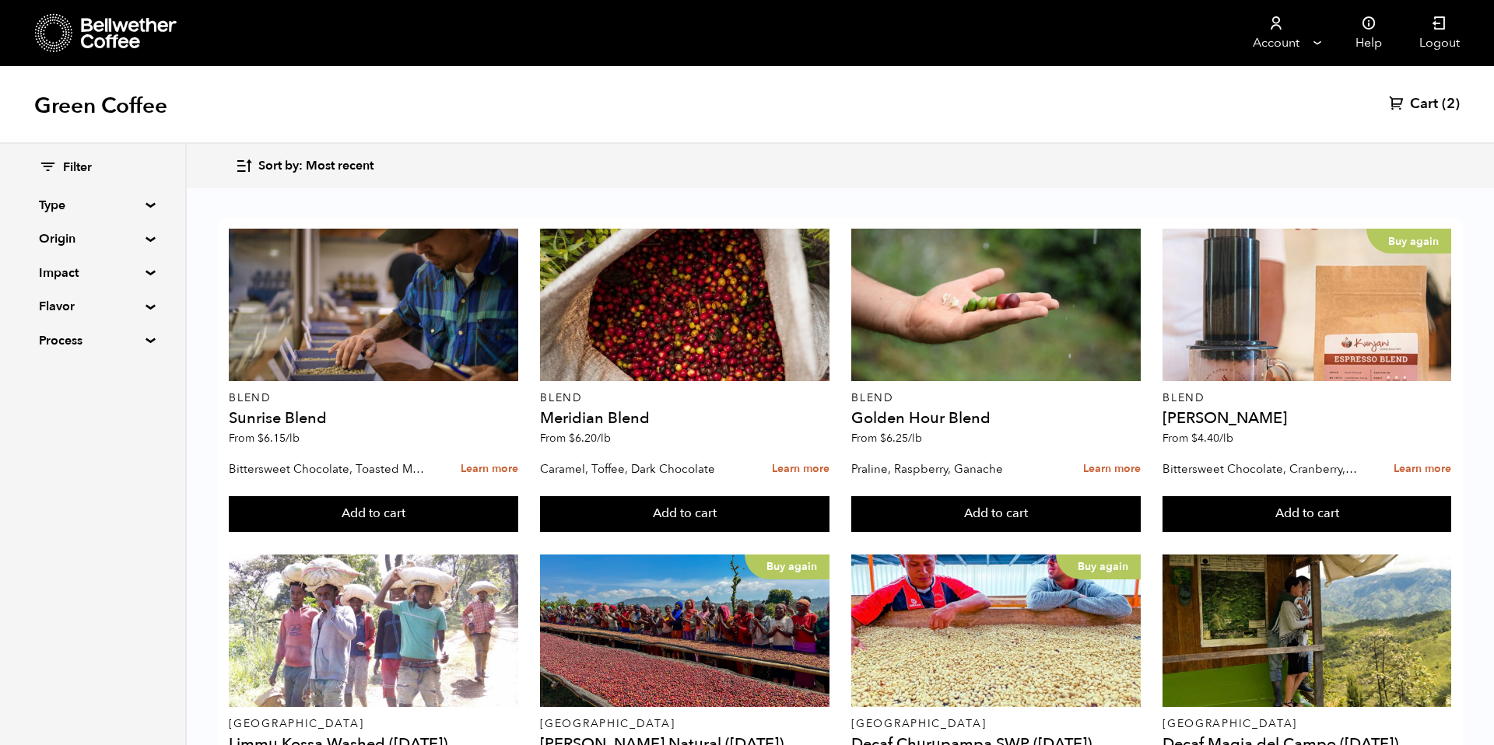
scroll to position [1139, 0]
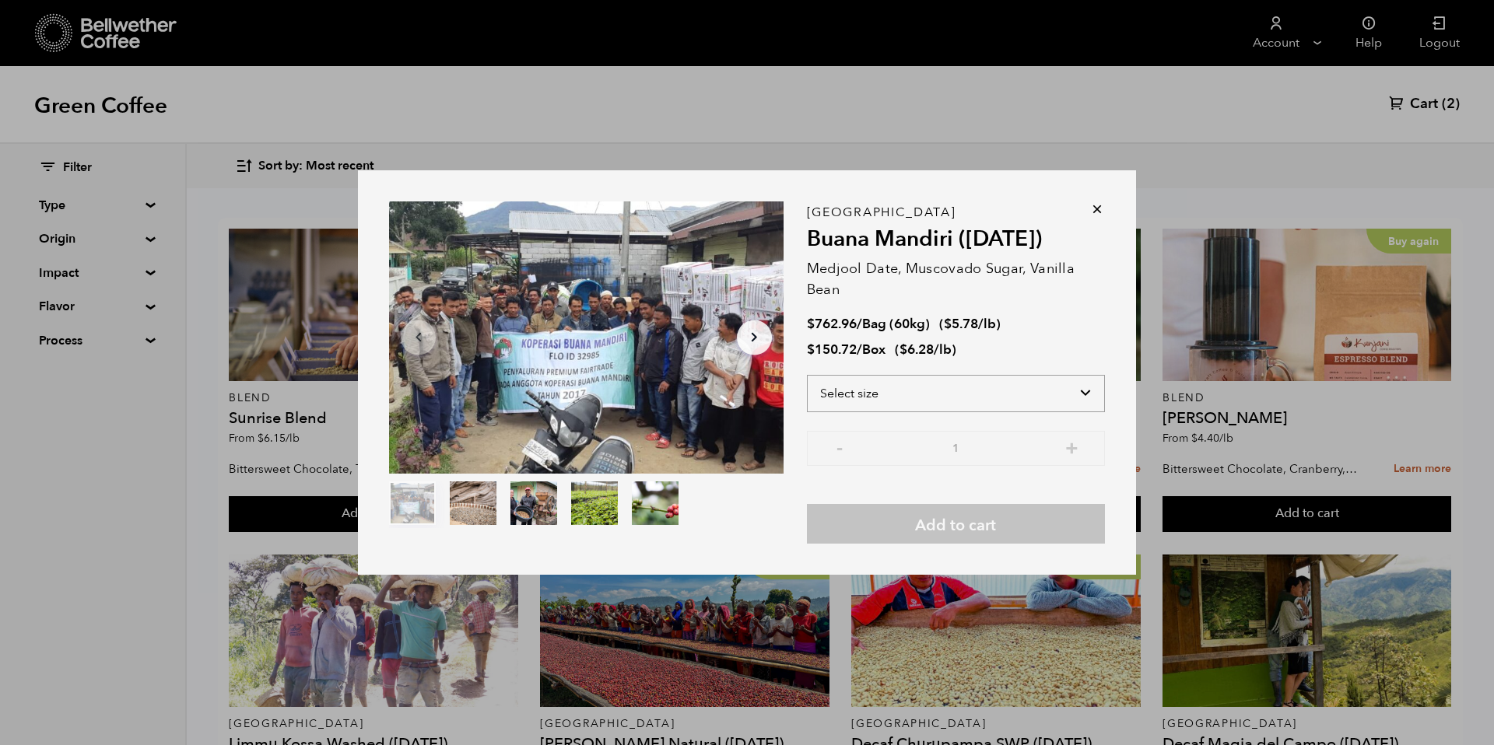
click at [883, 394] on select "Select size Bag (60kg) (132 lbs) Box (24 lbs)" at bounding box center [956, 393] width 298 height 37
select select "bag-3"
click at [807, 375] on select "Select size Bag (60kg) (132 lbs) Box (24 lbs)" at bounding box center [956, 393] width 298 height 37
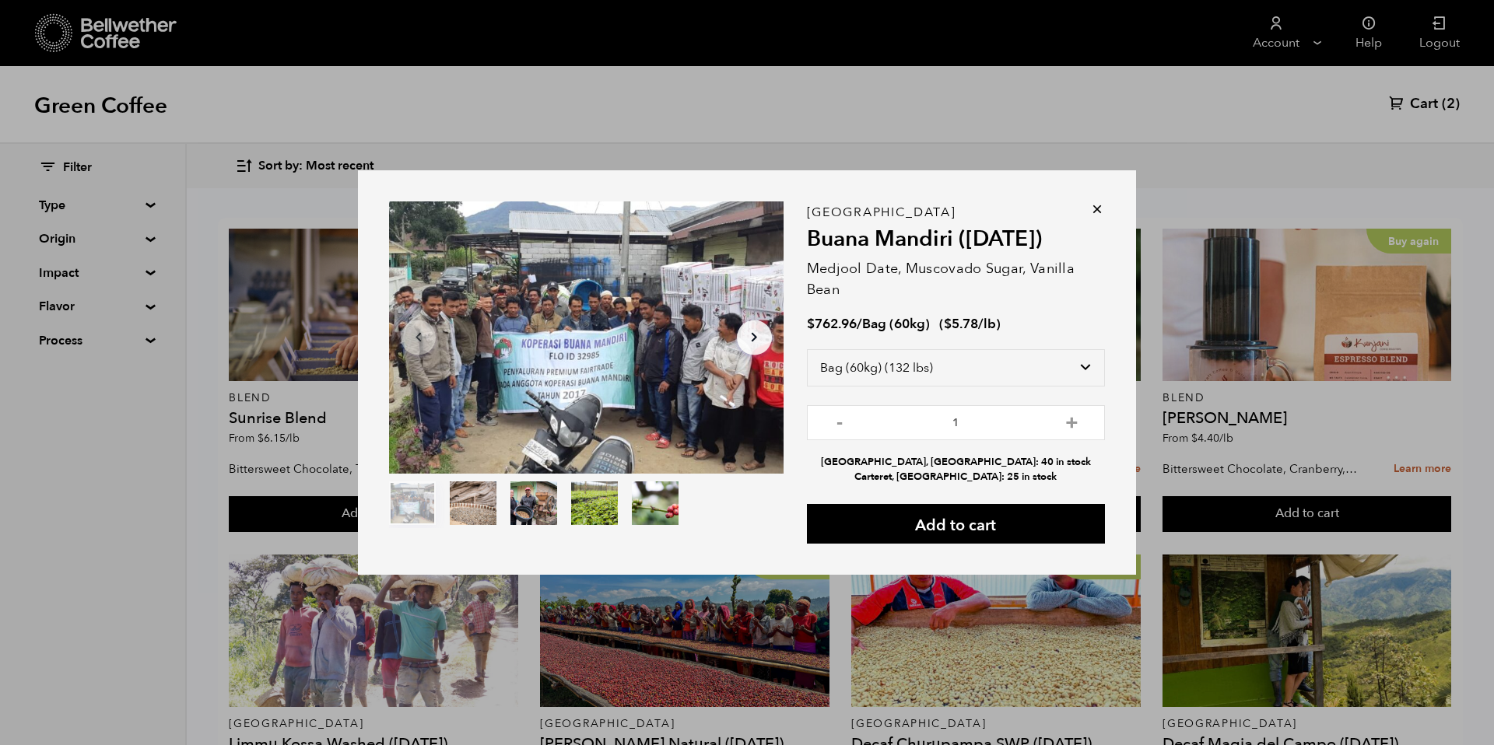
click at [1094, 207] on icon at bounding box center [1097, 210] width 16 height 16
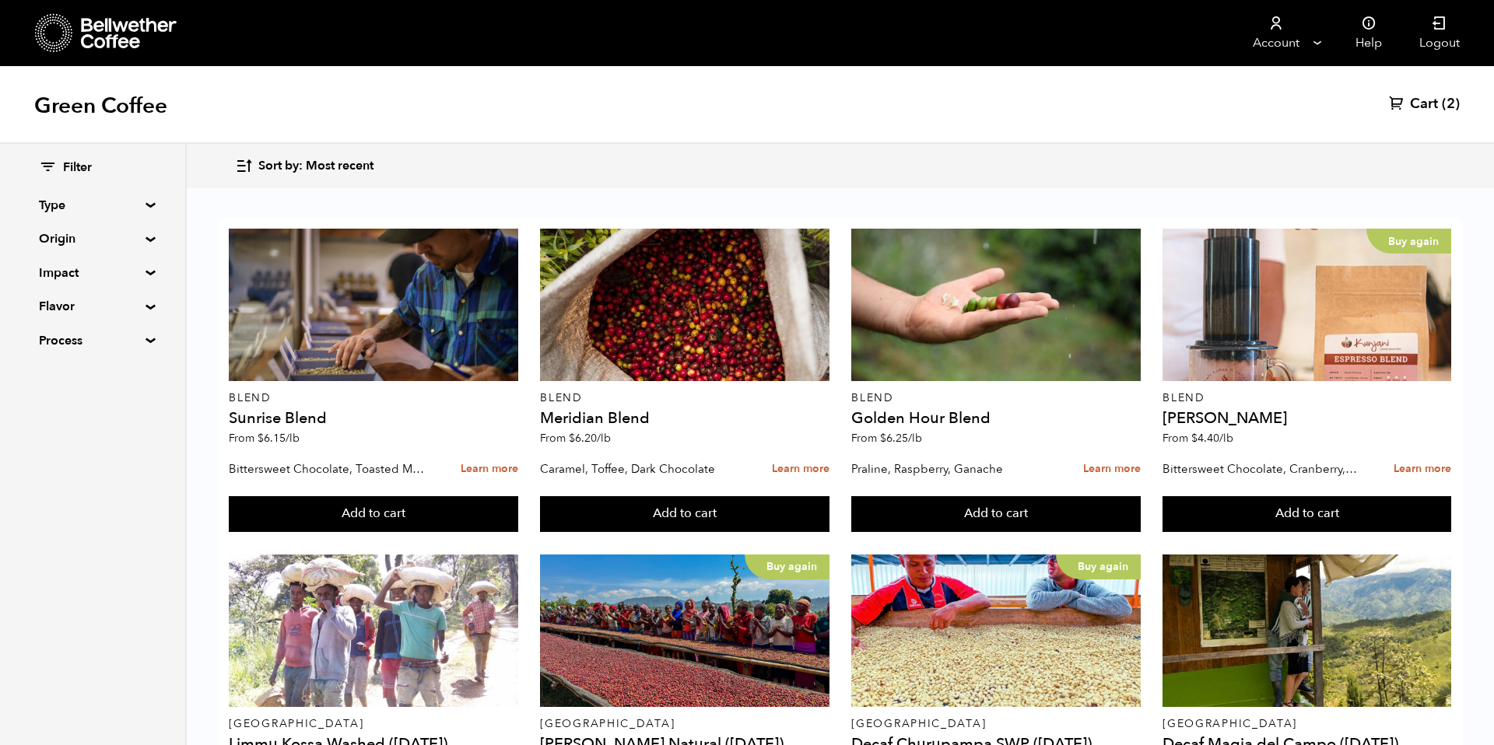
scroll to position [710, 0]
